Goal: Task Accomplishment & Management: Manage account settings

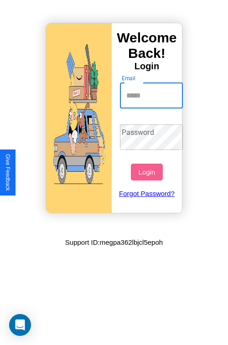
click at [152, 95] on input "Email" at bounding box center [151, 96] width 63 height 26
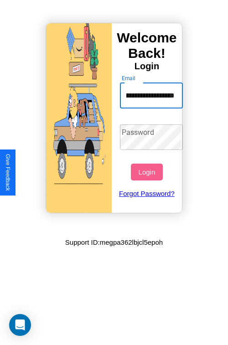
scroll to position [0, 31]
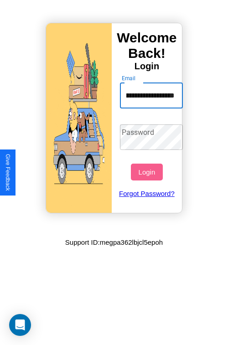
type input "**********"
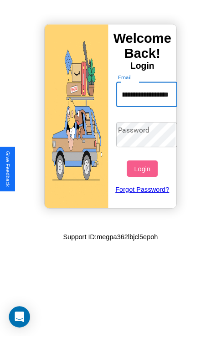
scroll to position [0, 0]
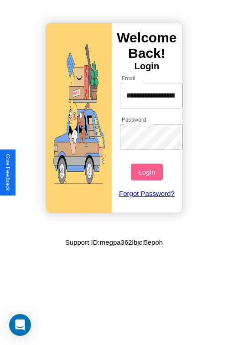
click at [148, 172] on button "Login" at bounding box center [146, 172] width 31 height 17
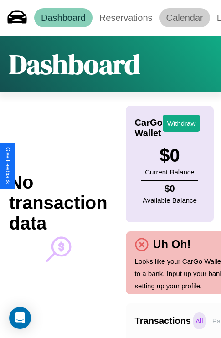
click at [185, 18] on link "Calendar" at bounding box center [185, 17] width 51 height 19
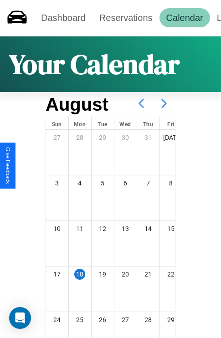
click at [164, 104] on icon at bounding box center [164, 103] width 23 height 23
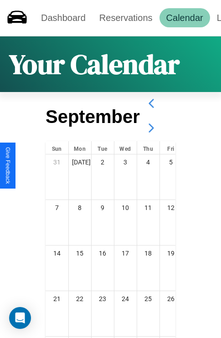
click at [151, 128] on icon at bounding box center [151, 128] width 23 height 23
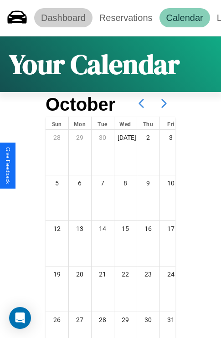
click at [63, 18] on link "Dashboard" at bounding box center [63, 17] width 58 height 19
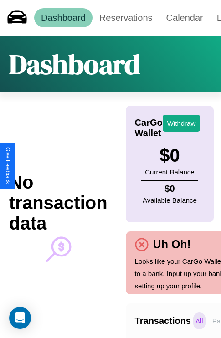
scroll to position [0, 65]
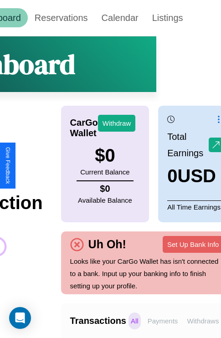
click at [203, 321] on p "Withdraws" at bounding box center [203, 321] width 36 height 17
click at [163, 321] on p "Payments" at bounding box center [162, 321] width 35 height 17
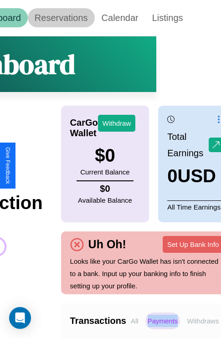
click at [61, 18] on link "Reservations" at bounding box center [61, 17] width 67 height 19
